Goal: Task Accomplishment & Management: Manage account settings

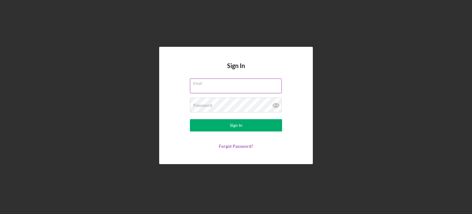
click at [229, 87] on input "Email" at bounding box center [236, 85] width 92 height 15
type input "[EMAIL_ADDRESS][DOMAIN_NAME]"
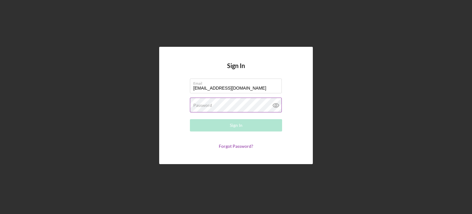
click at [208, 107] on label "Password" at bounding box center [202, 105] width 19 height 5
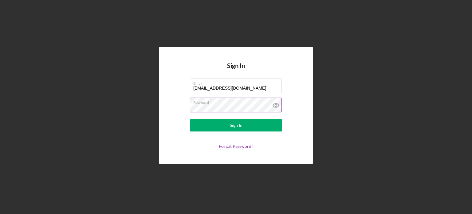
click at [190, 119] on button "Sign In" at bounding box center [236, 125] width 92 height 12
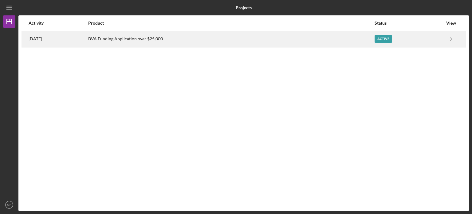
click at [380, 37] on div "Active" at bounding box center [384, 39] width 18 height 8
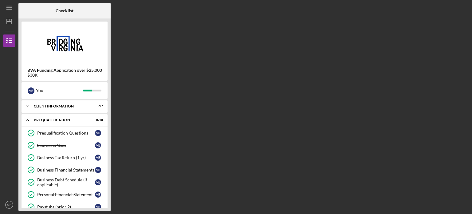
click at [109, 75] on div "BVA Funding Application over $25,000 $30K M E You Icon/Expander Client Informat…" at bounding box center [64, 114] width 92 height 192
drag, startPoint x: 108, startPoint y: 123, endPoint x: 106, endPoint y: 181, distance: 58.8
click at [106, 181] on div "BVA Funding Application over $25,000 $30K M E You Icon/Expander Client Informat…" at bounding box center [64, 114] width 92 height 192
click at [107, 206] on div "Prequalification Questions Prequalification Questions M E Sources & Uses Source…" at bounding box center [65, 190] width 86 height 126
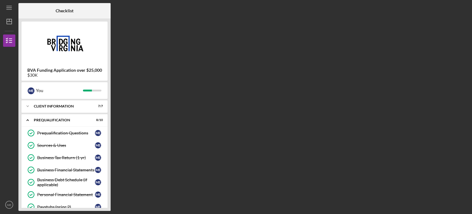
click at [107, 206] on div "Prequalification Questions Prequalification Questions M E Sources & Uses Source…" at bounding box center [65, 190] width 86 height 126
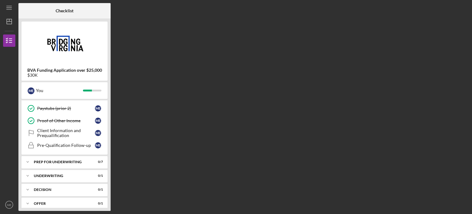
scroll to position [111, 0]
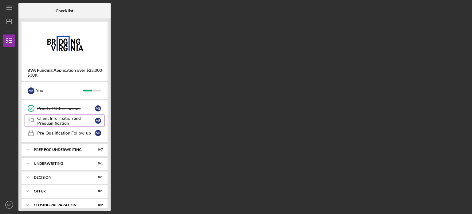
click at [61, 121] on div "Client Information and Prequailification" at bounding box center [66, 121] width 58 height 10
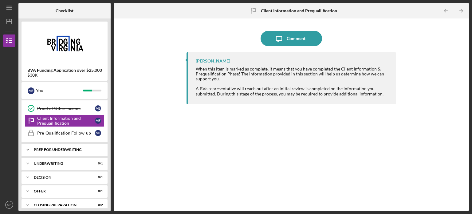
click at [71, 148] on div "Prep for Underwriting" at bounding box center [67, 150] width 66 height 4
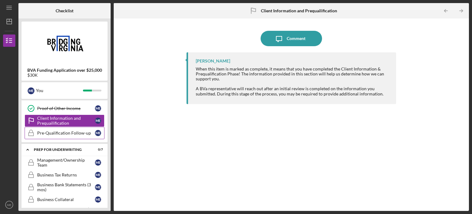
click at [60, 132] on div "Pre-Qualification Follow-up" at bounding box center [66, 132] width 58 height 5
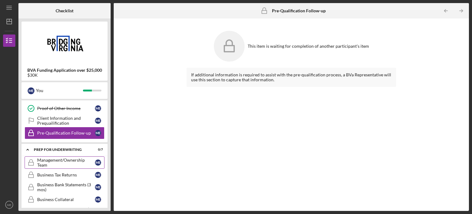
click at [67, 161] on div "Management/Ownership Team" at bounding box center [66, 162] width 58 height 10
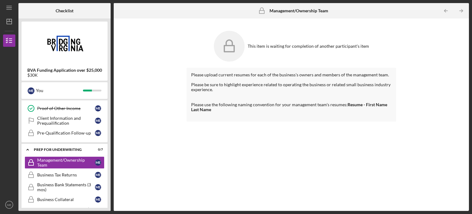
click at [111, 124] on div "Checklist BVA Funding Application over $25,000 $30K M E You Icon/Expander Clien…" at bounding box center [243, 106] width 451 height 207
click at [53, 117] on div "Client Information and Prequailification" at bounding box center [66, 121] width 58 height 10
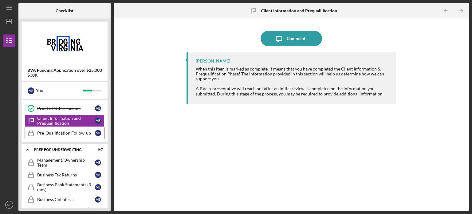
click at [64, 130] on div "Pre-Qualification Follow-up" at bounding box center [66, 132] width 58 height 5
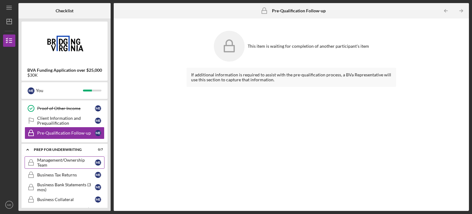
click at [69, 157] on div "Management/Ownership Team" at bounding box center [66, 162] width 58 height 10
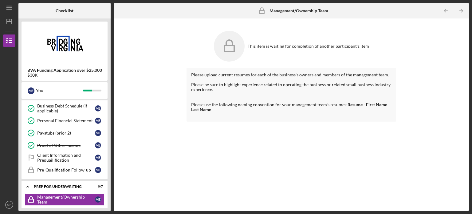
scroll to position [86, 0]
